Goal: Transaction & Acquisition: Purchase product/service

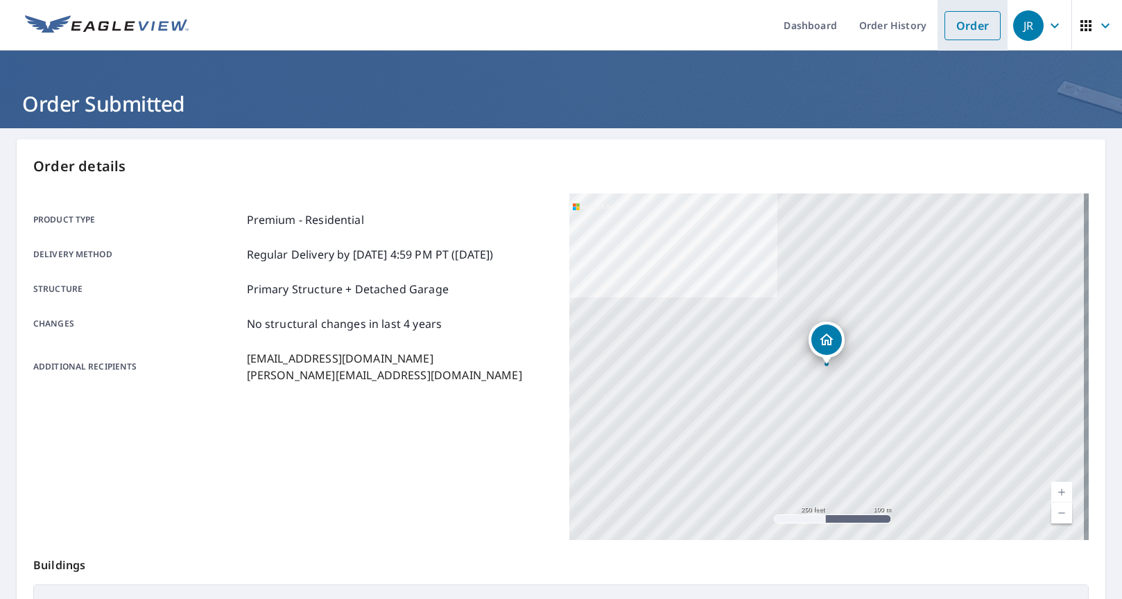
drag, startPoint x: 0, startPoint y: 0, endPoint x: 975, endPoint y: 24, distance: 975.0
click at [975, 24] on link "Order" at bounding box center [973, 25] width 56 height 29
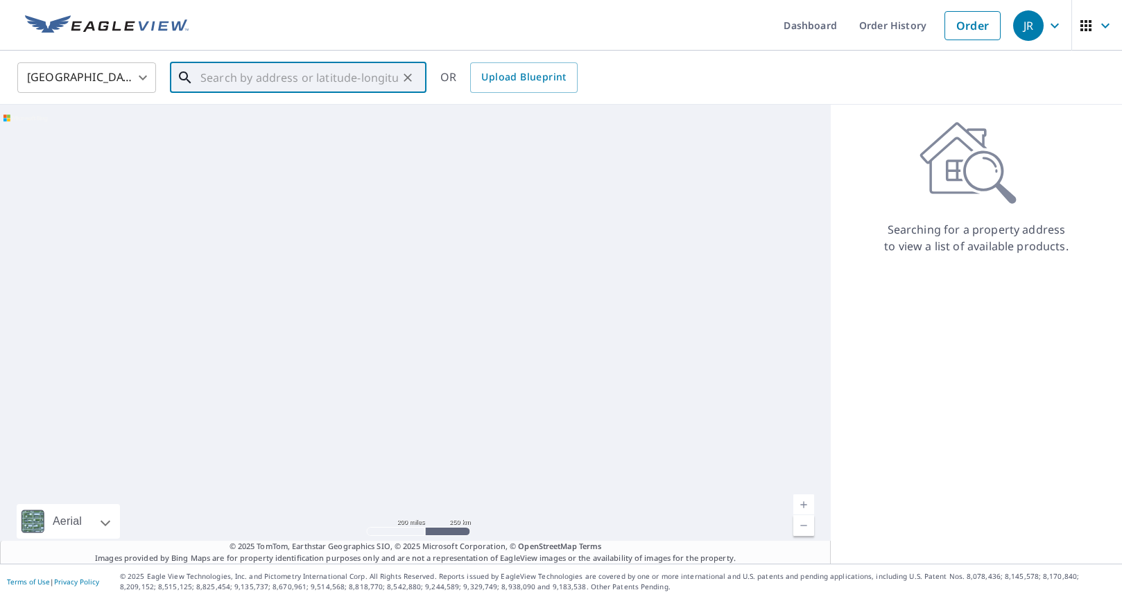
click at [356, 76] on input "text" at bounding box center [299, 77] width 198 height 39
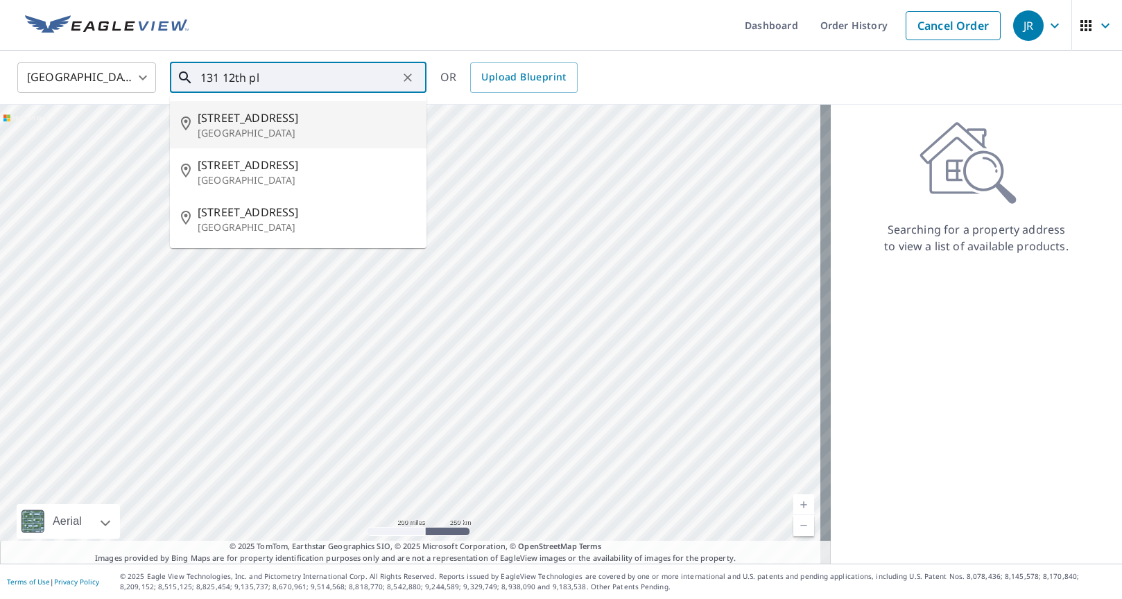
click at [275, 130] on p "[GEOGRAPHIC_DATA]" at bounding box center [307, 133] width 218 height 14
type input "[STREET_ADDRESS]"
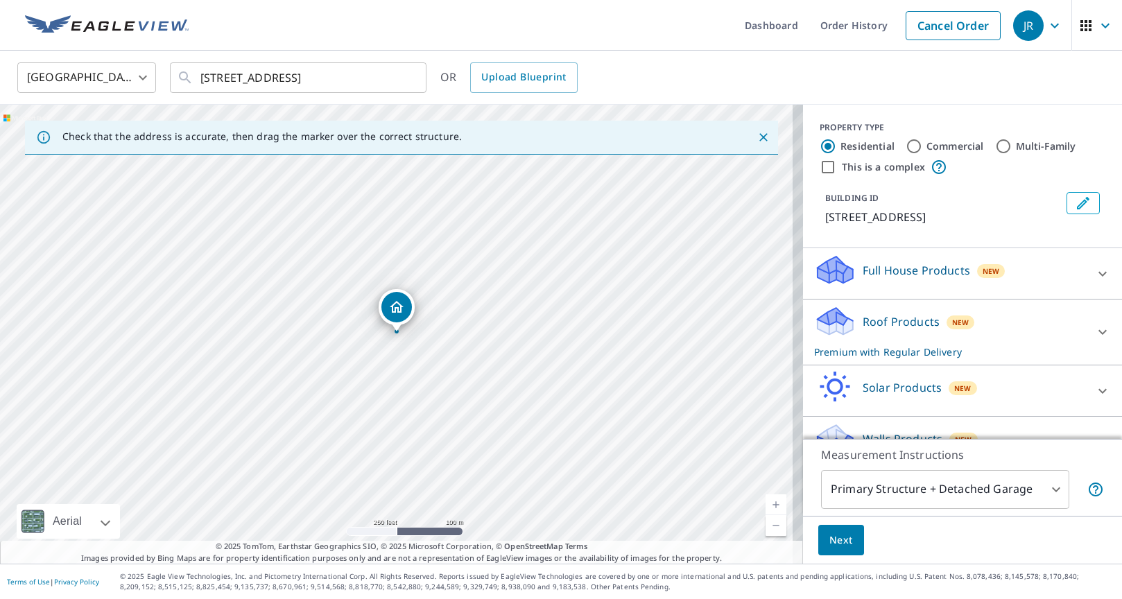
click at [887, 323] on p "Roof Products" at bounding box center [901, 322] width 77 height 17
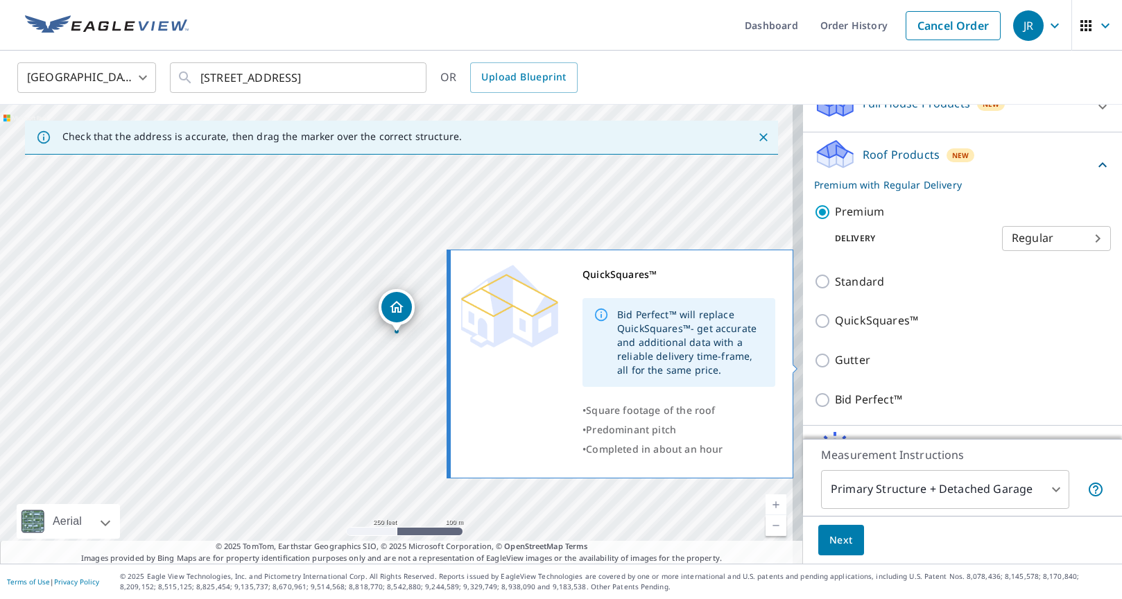
scroll to position [231, 0]
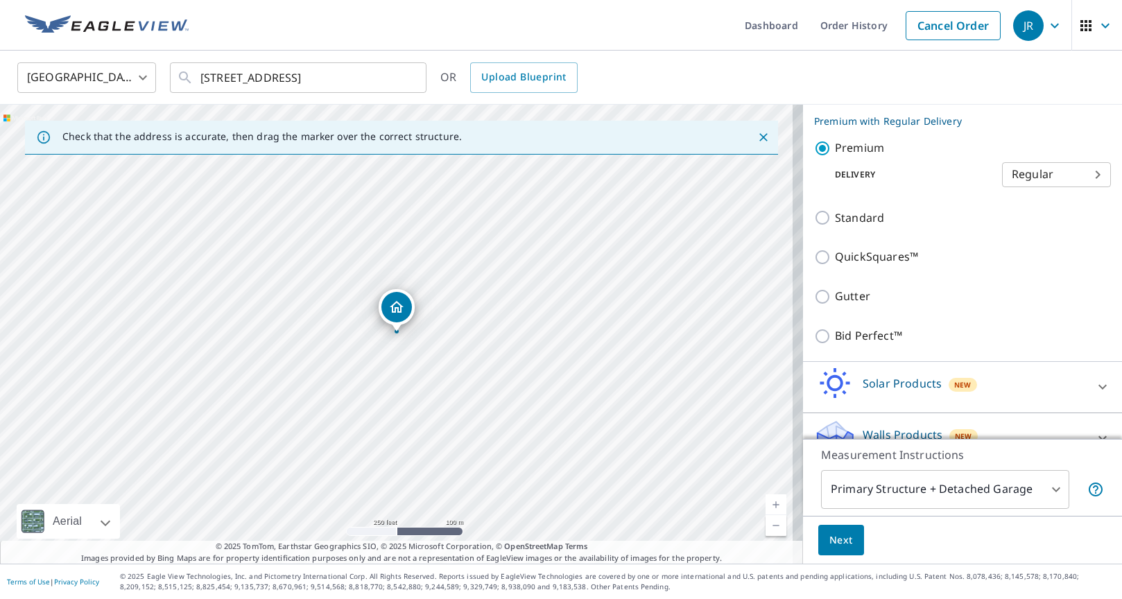
click at [830, 541] on span "Next" at bounding box center [842, 540] width 24 height 17
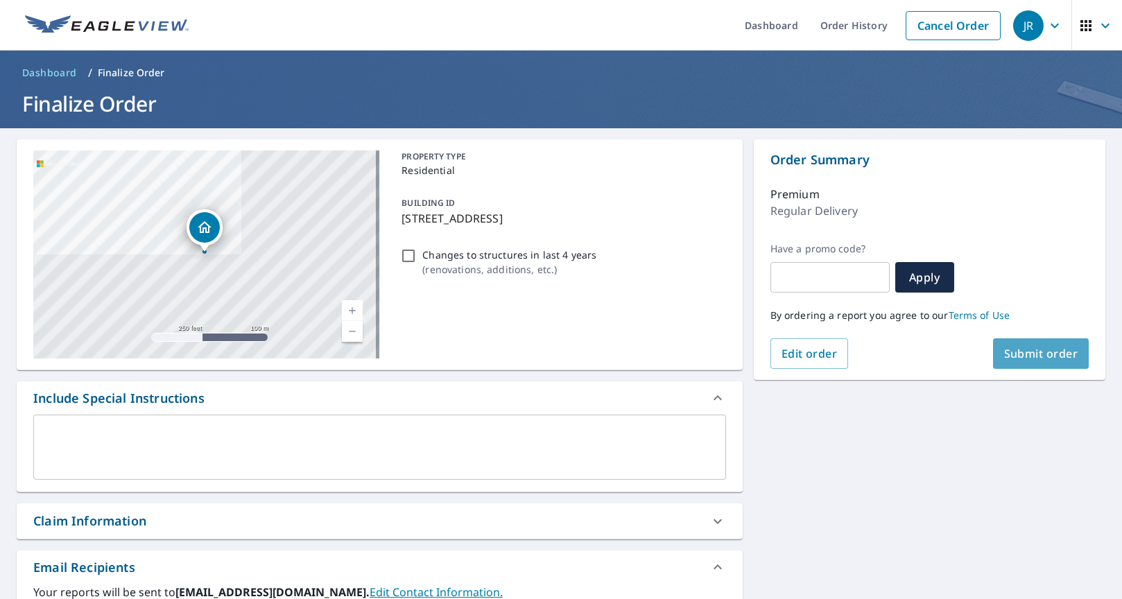
click at [1025, 359] on span "Submit order" at bounding box center [1042, 353] width 74 height 15
